Goal: Information Seeking & Learning: Learn about a topic

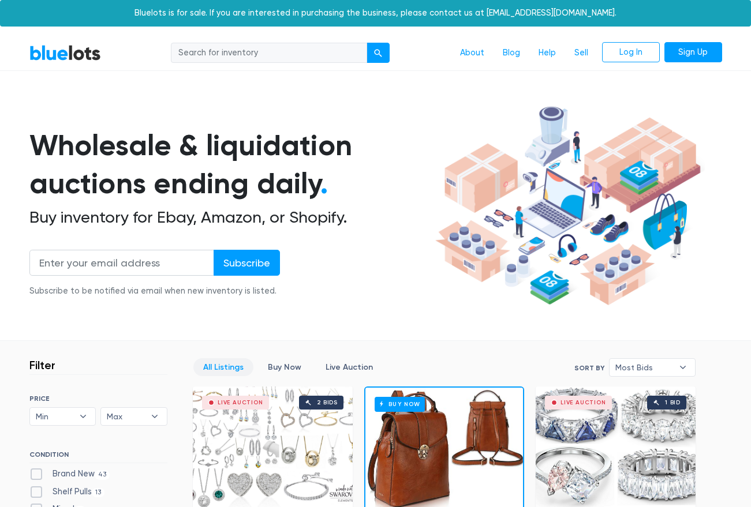
click at [301, 51] on input "search" at bounding box center [269, 53] width 196 height 21
type input "shoes"
click at [380, 54] on div "submit" at bounding box center [378, 53] width 8 height 8
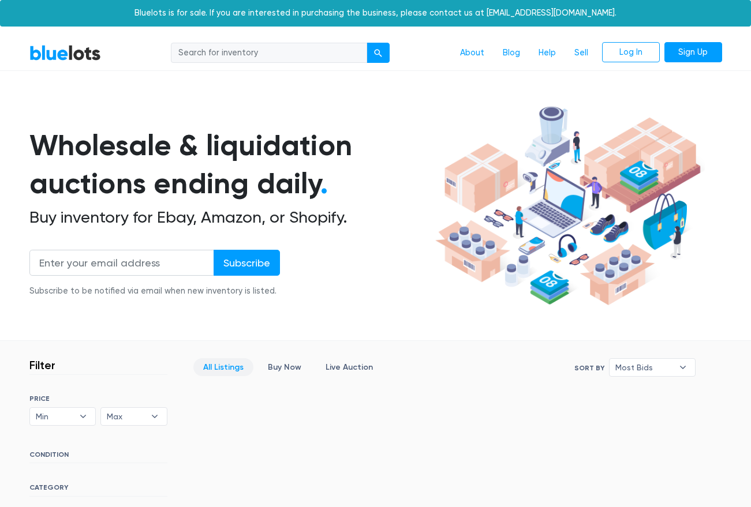
click at [250, 55] on input "search" at bounding box center [269, 53] width 196 height 21
type input "tools"
click at [379, 55] on div "submit" at bounding box center [378, 53] width 8 height 8
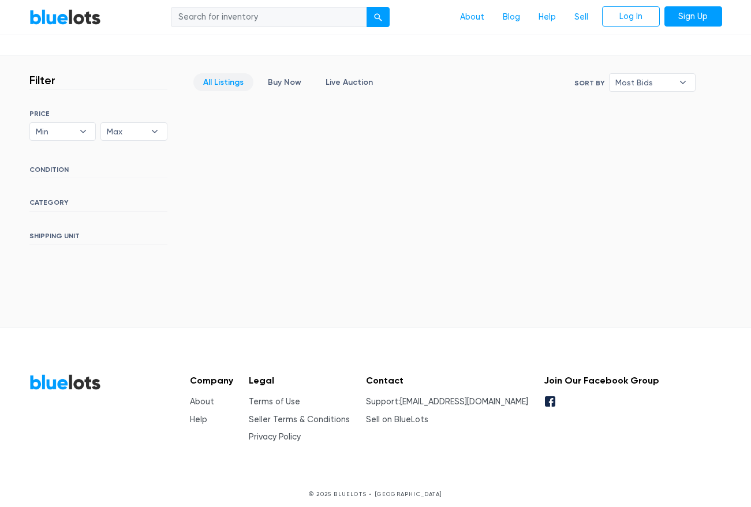
scroll to position [294, 0]
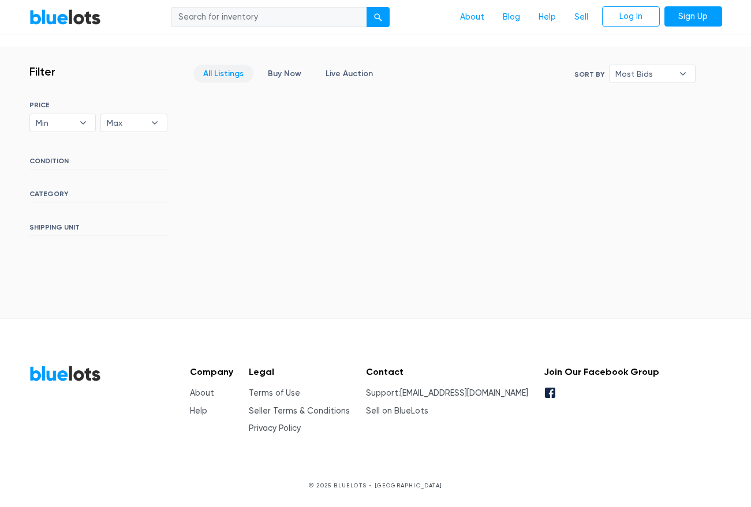
click at [57, 192] on h6 "CATEGORY" at bounding box center [98, 196] width 138 height 13
click at [40, 193] on h6 "CATEGORY" at bounding box center [98, 196] width 138 height 13
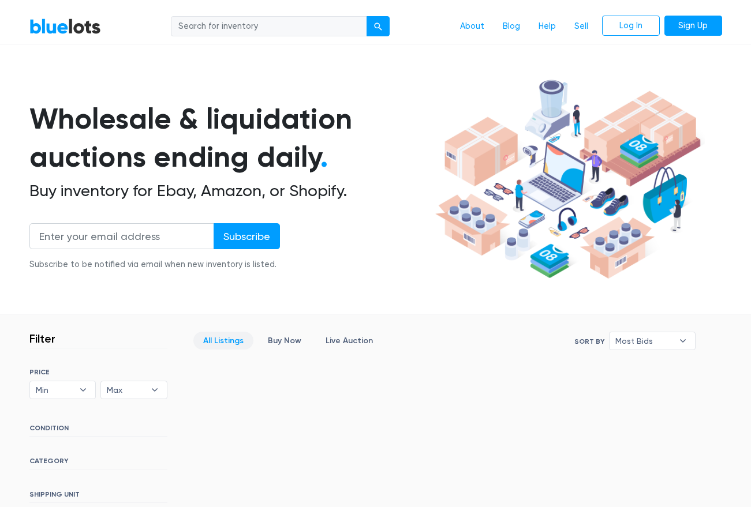
scroll to position [26, 0]
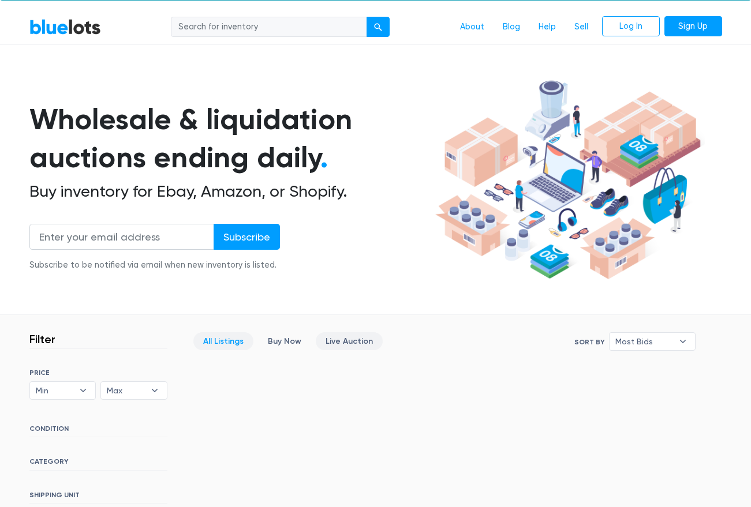
click at [349, 337] on link "Live Auction" at bounding box center [349, 341] width 67 height 18
